Goal: Task Accomplishment & Management: Use online tool/utility

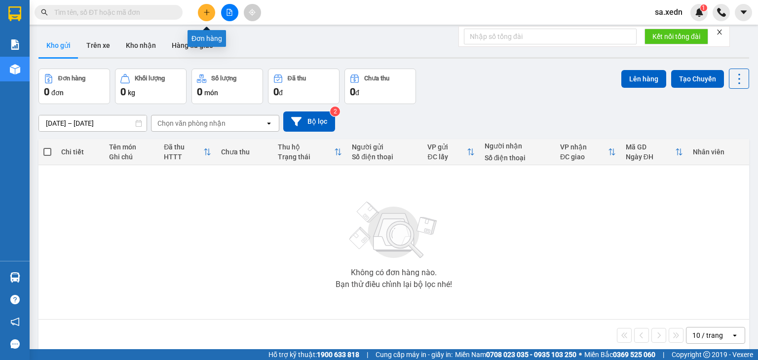
click at [206, 7] on button at bounding box center [206, 12] width 17 height 17
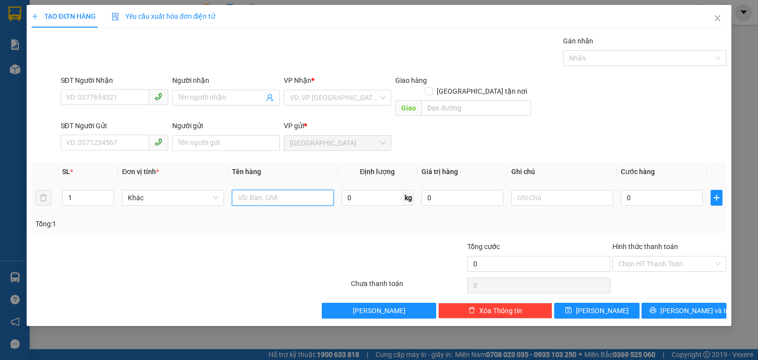
click at [255, 190] on input "text" at bounding box center [283, 198] width 102 height 16
type input "T"
click at [710, 20] on span "Close" at bounding box center [718, 19] width 28 height 28
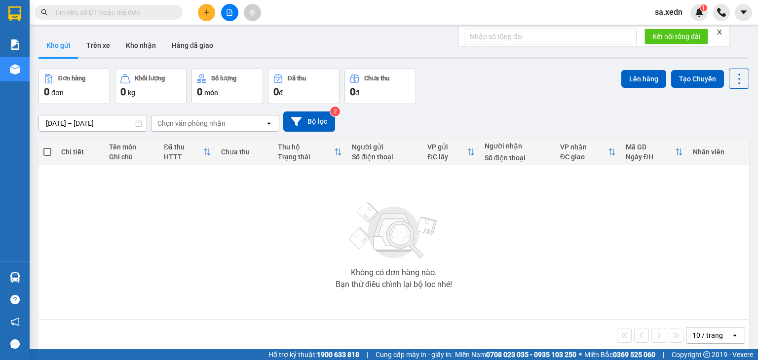
click at [700, 300] on div "Không có đơn hàng nào. Bạn thử điều chỉnh lại bộ lọc nhé!" at bounding box center [393, 242] width 701 height 148
